Goal: Navigation & Orientation: Understand site structure

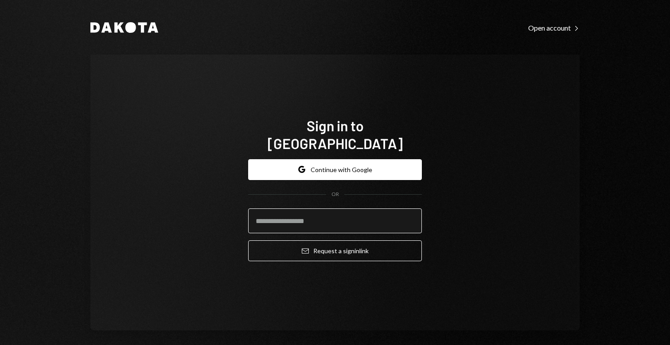
click at [325, 213] on input "email" at bounding box center [335, 220] width 174 height 25
type input "**********"
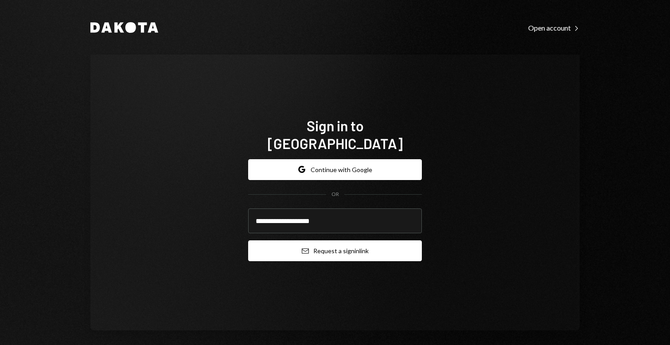
click at [353, 247] on button "Email Request a sign in link" at bounding box center [335, 250] width 174 height 21
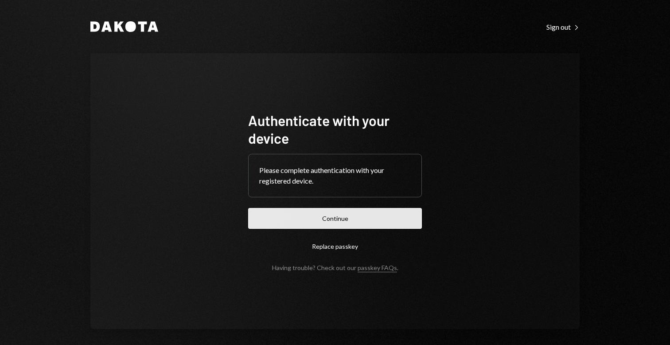
click at [382, 214] on button "Continue" at bounding box center [335, 218] width 174 height 21
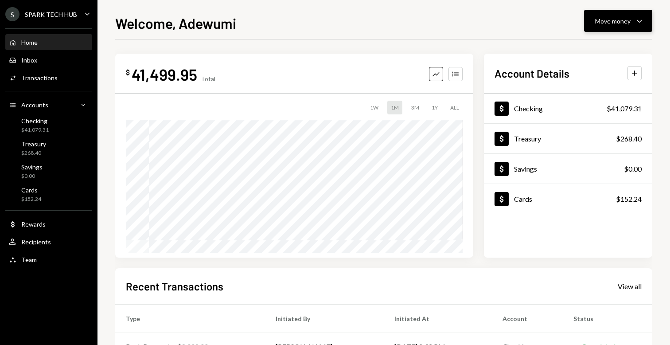
click at [606, 30] on button "Move money Caret Down" at bounding box center [618, 21] width 68 height 22
click at [589, 51] on div "Send" at bounding box center [611, 47] width 65 height 9
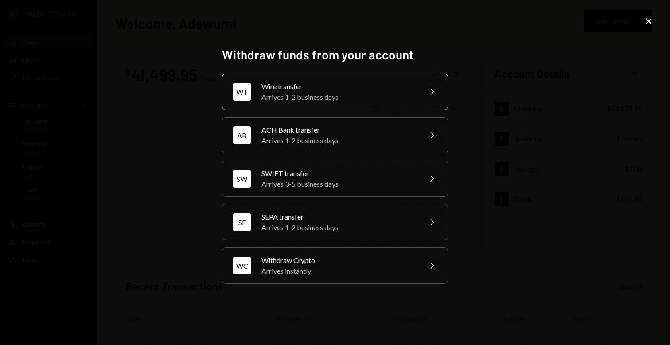
click at [315, 103] on div "WT Wire transfer Arrives 1-2 business days Chevron Right" at bounding box center [335, 92] width 226 height 36
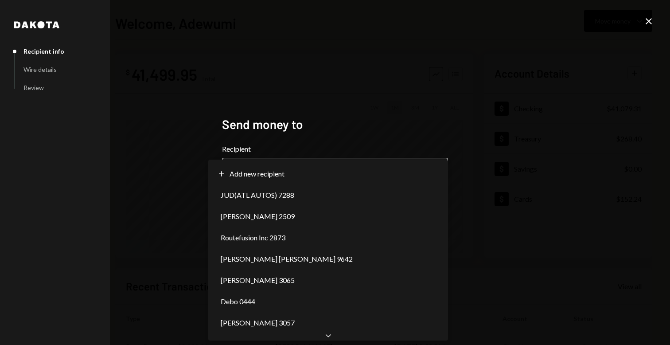
click at [299, 174] on body "**********" at bounding box center [335, 172] width 670 height 345
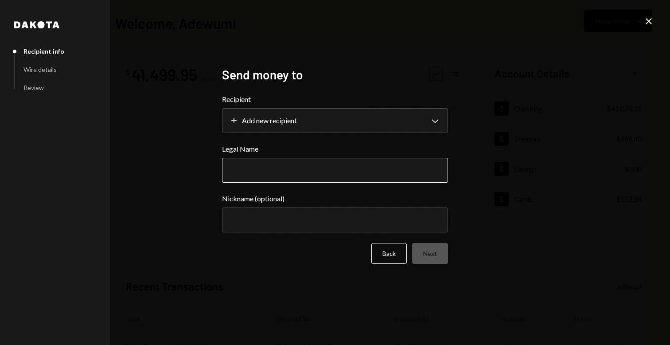
click at [330, 170] on input "Legal Name" at bounding box center [335, 170] width 226 height 25
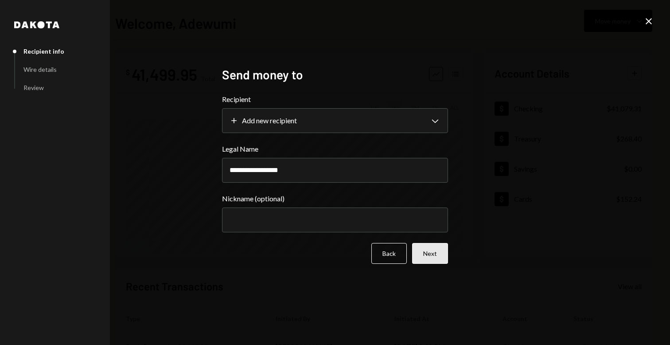
type input "**********"
click at [430, 252] on button "Next" at bounding box center [430, 253] width 36 height 21
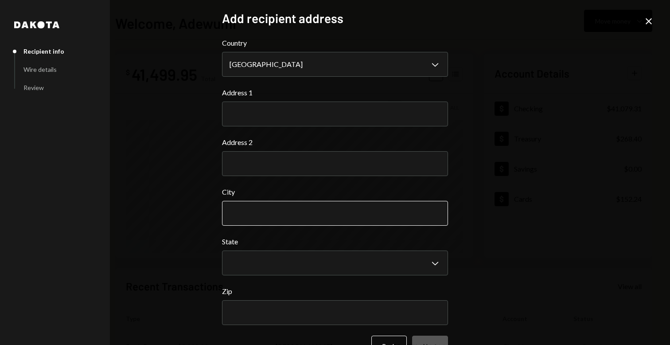
scroll to position [25, 0]
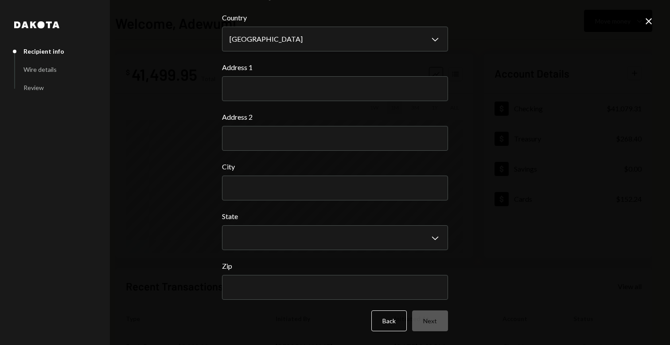
click at [646, 20] on icon "Close" at bounding box center [649, 21] width 11 height 11
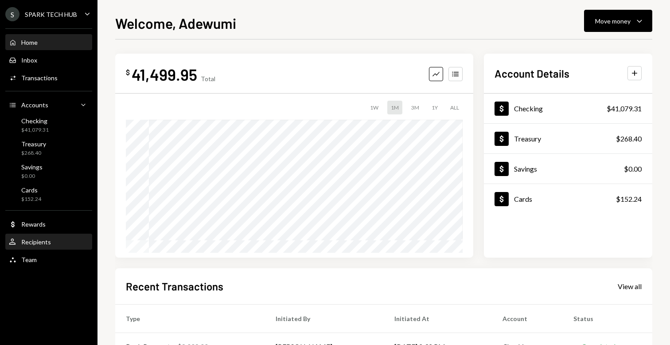
click at [35, 242] on div "Recipients" at bounding box center [36, 242] width 30 height 8
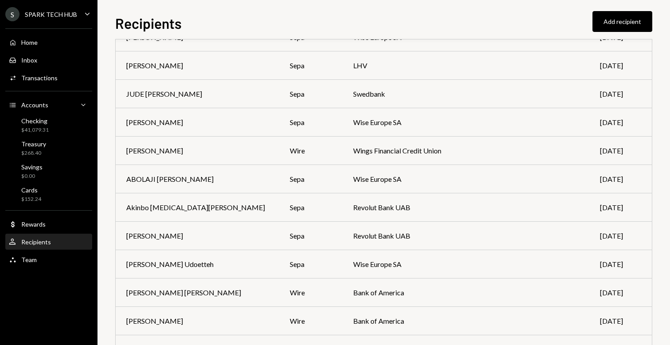
scroll to position [2764, 0]
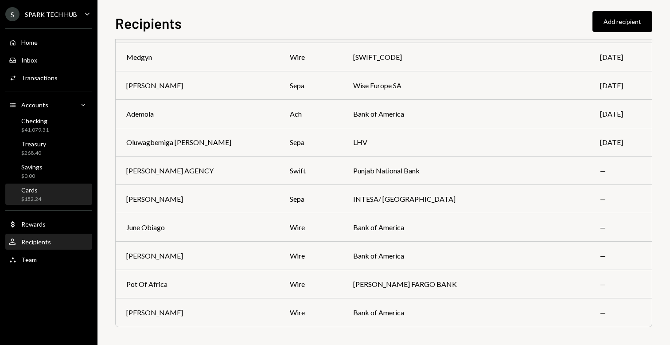
click at [54, 196] on div "Cards $152.24" at bounding box center [49, 194] width 80 height 17
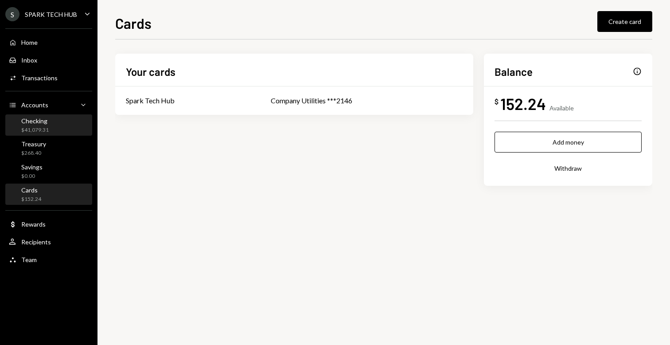
click at [23, 130] on div "$41,079.31" at bounding box center [34, 130] width 27 height 8
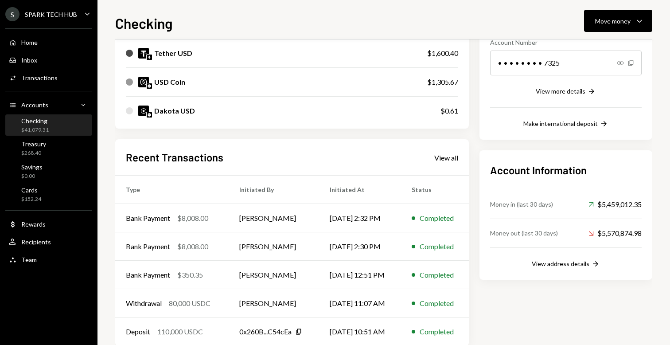
scroll to position [161, 0]
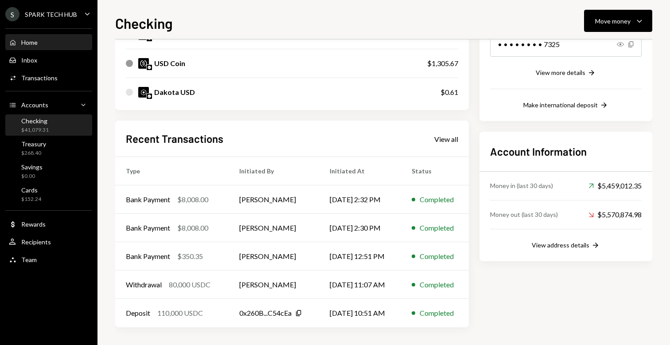
click at [49, 39] on div "Home Home" at bounding box center [49, 43] width 80 height 8
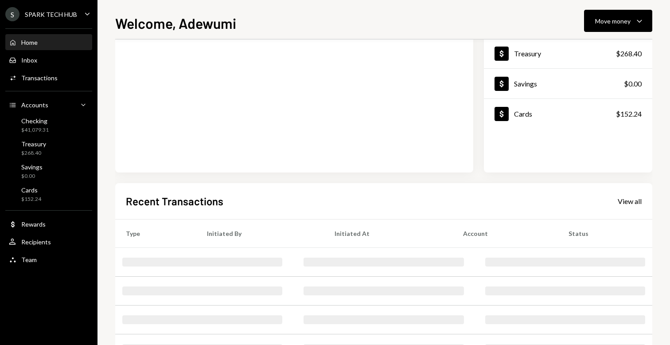
scroll to position [147, 0]
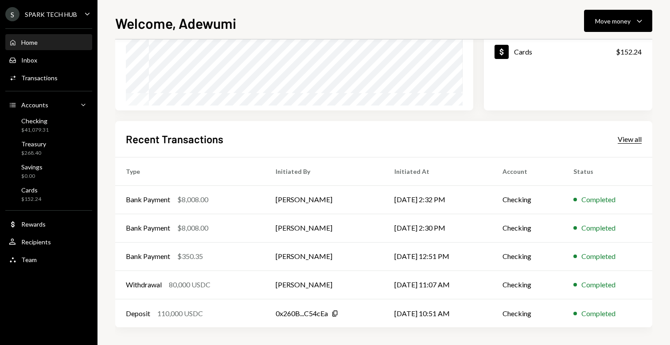
click at [628, 140] on div "View all" at bounding box center [630, 139] width 24 height 9
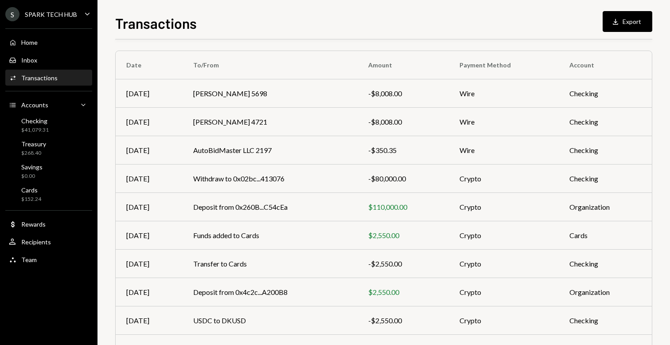
scroll to position [118, 0]
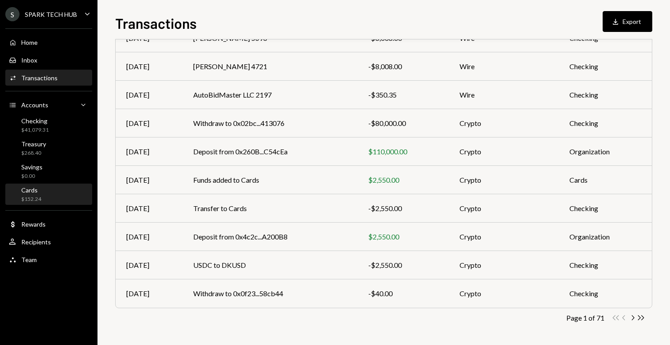
click at [51, 185] on div "Cards $152.24" at bounding box center [49, 194] width 80 height 20
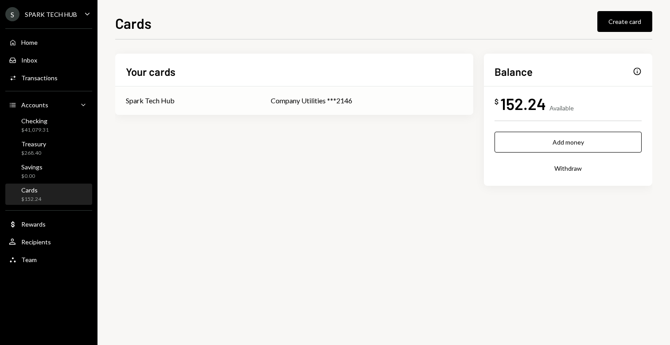
click at [337, 104] on div "Company Utilities ***2146" at bounding box center [367, 100] width 192 height 11
click at [545, 111] on div "152.24" at bounding box center [524, 104] width 46 height 20
click at [636, 71] on div "Info" at bounding box center [637, 71] width 9 height 9
click at [306, 91] on td "Company Utilities ***2146" at bounding box center [366, 100] width 213 height 28
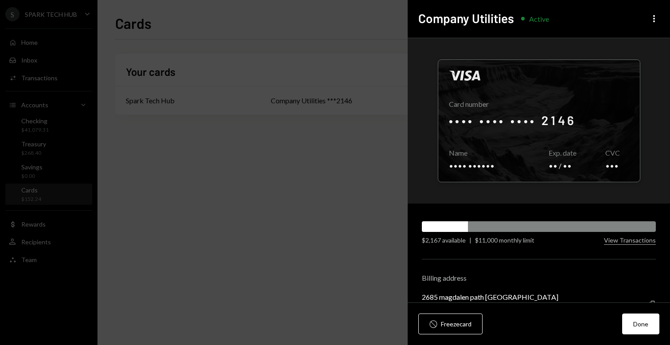
scroll to position [25, 0]
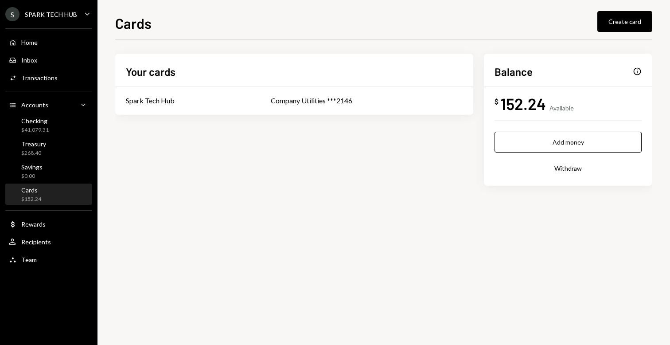
click at [32, 189] on div "Cards" at bounding box center [31, 190] width 20 height 8
click at [36, 122] on div "Checking" at bounding box center [34, 121] width 27 height 8
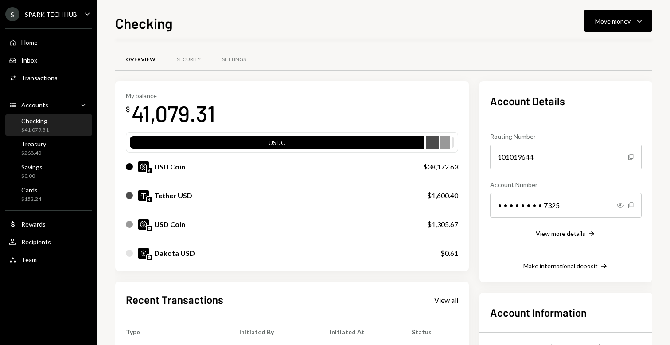
scroll to position [161, 0]
